Goal: Task Accomplishment & Management: Complete application form

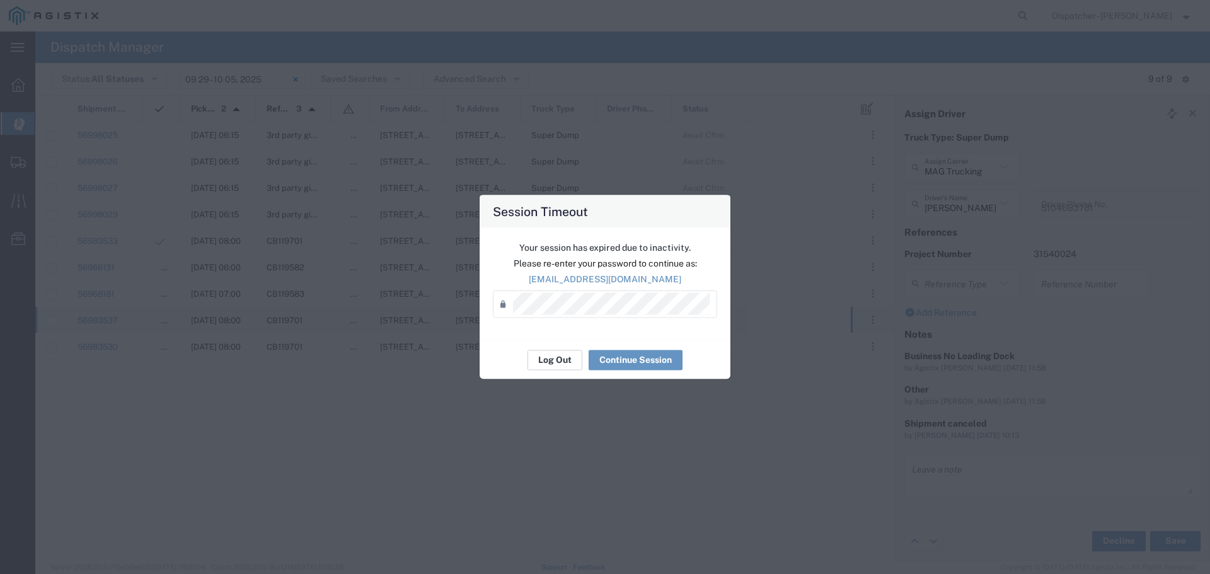
click at [538, 355] on button "Log Out" at bounding box center [555, 360] width 55 height 20
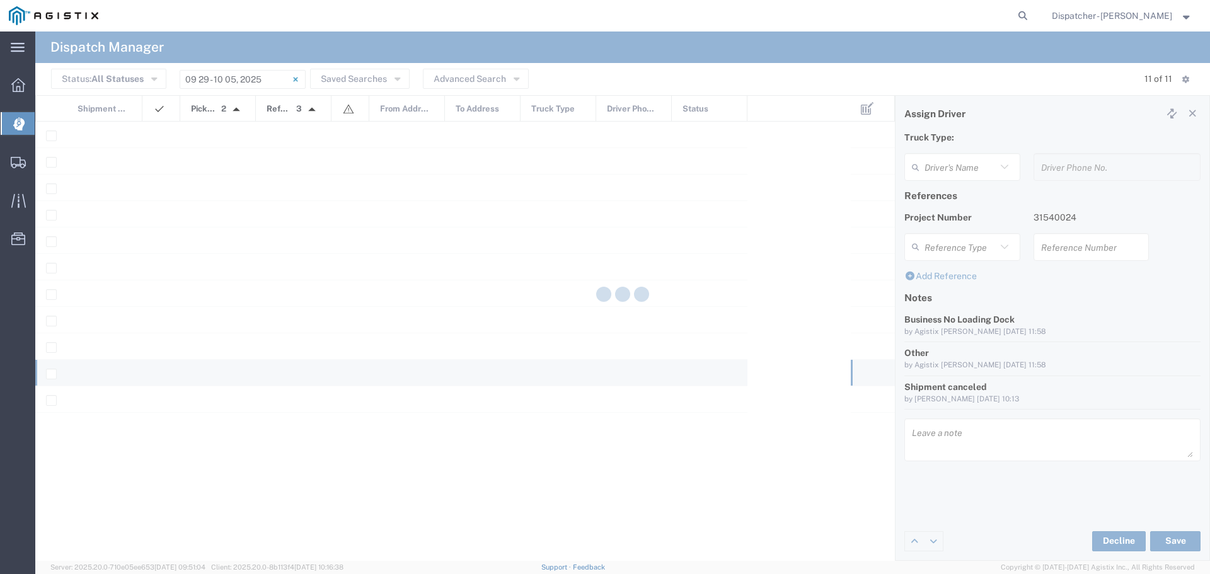
type input "[PERSON_NAME]"
type input "5104683781"
